Goal: Check status: Check status

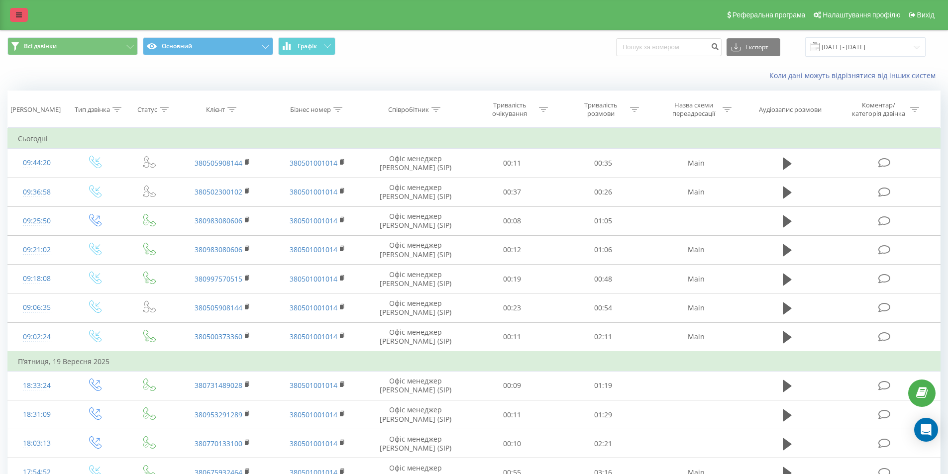
click at [17, 13] on icon at bounding box center [19, 14] width 6 height 7
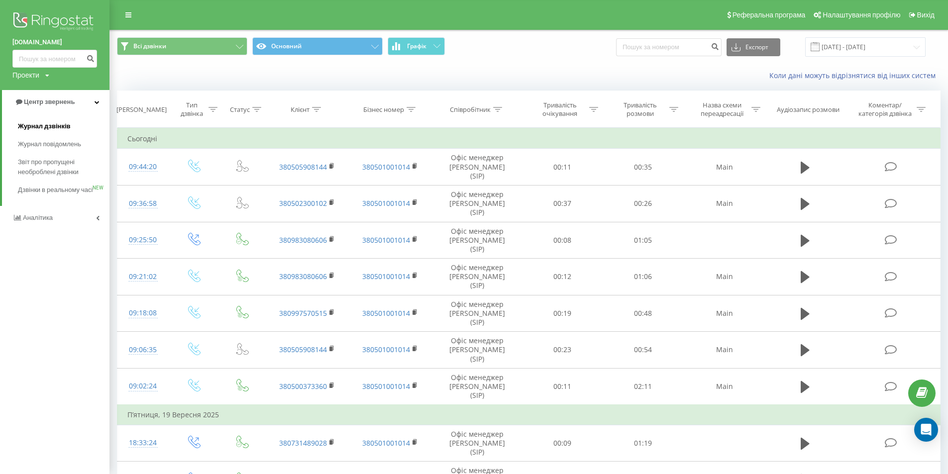
click at [49, 121] on link "Журнал дзвінків" at bounding box center [64, 126] width 92 height 18
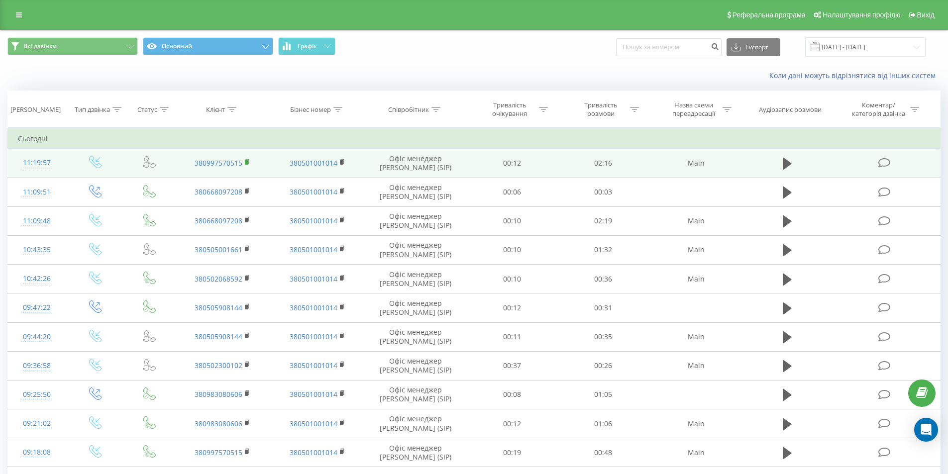
click at [247, 163] on rect at bounding box center [246, 162] width 3 height 4
click at [788, 166] on icon at bounding box center [787, 164] width 9 height 12
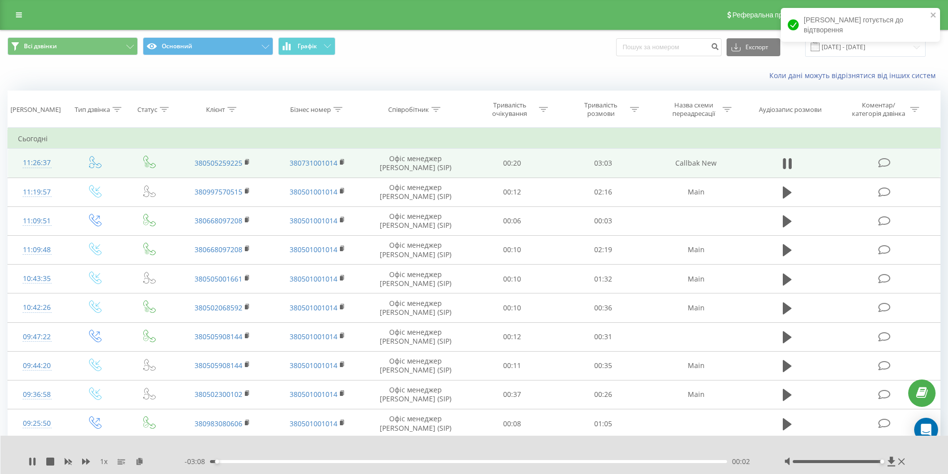
drag, startPoint x: 839, startPoint y: 460, endPoint x: 888, endPoint y: 452, distance: 50.0
click at [888, 453] on div "1 x - 03:08 00:02 00:02" at bounding box center [474, 455] width 948 height 38
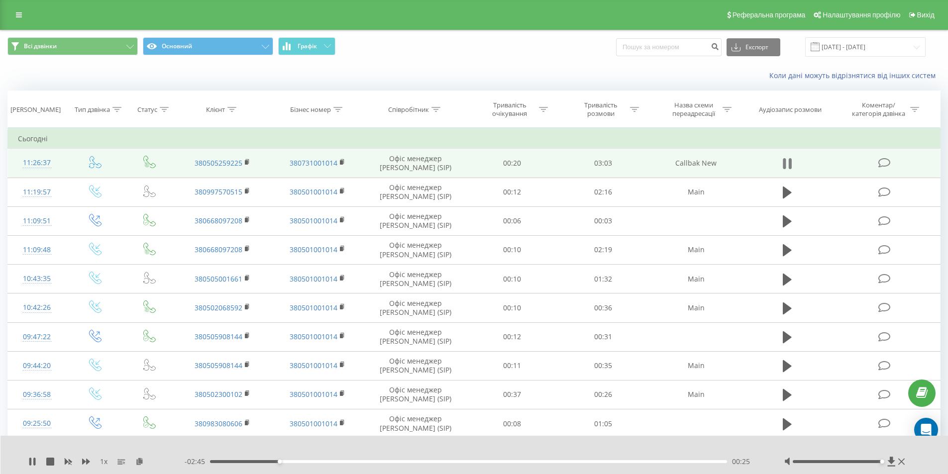
click at [789, 164] on icon at bounding box center [789, 163] width 3 height 11
click at [247, 164] on rect at bounding box center [246, 162] width 3 height 4
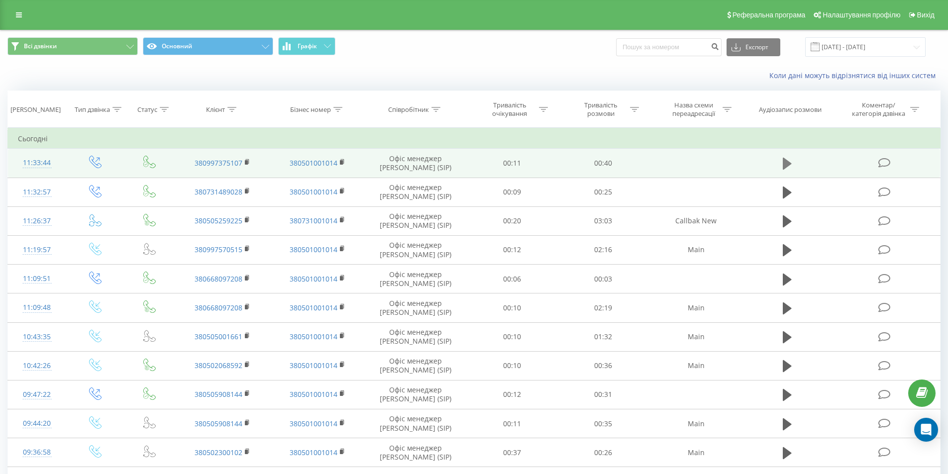
click at [784, 165] on icon at bounding box center [787, 164] width 9 height 12
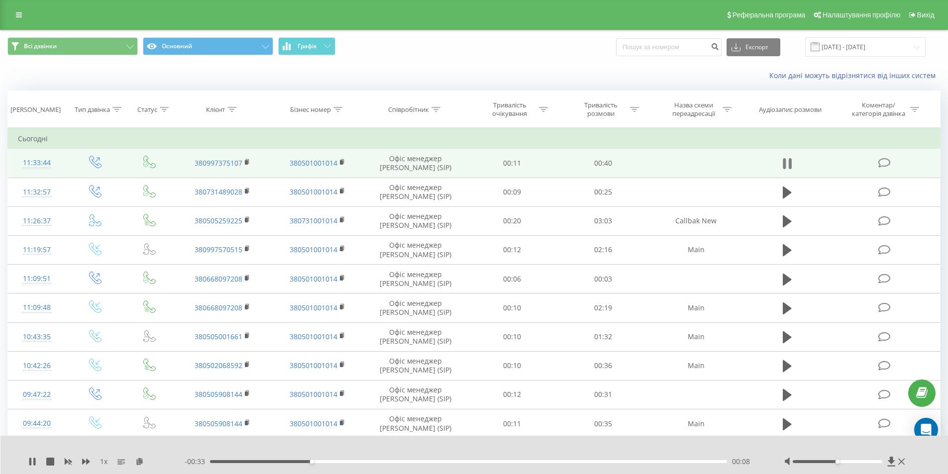
click at [793, 159] on button at bounding box center [787, 163] width 15 height 15
